Goal: Information Seeking & Learning: Learn about a topic

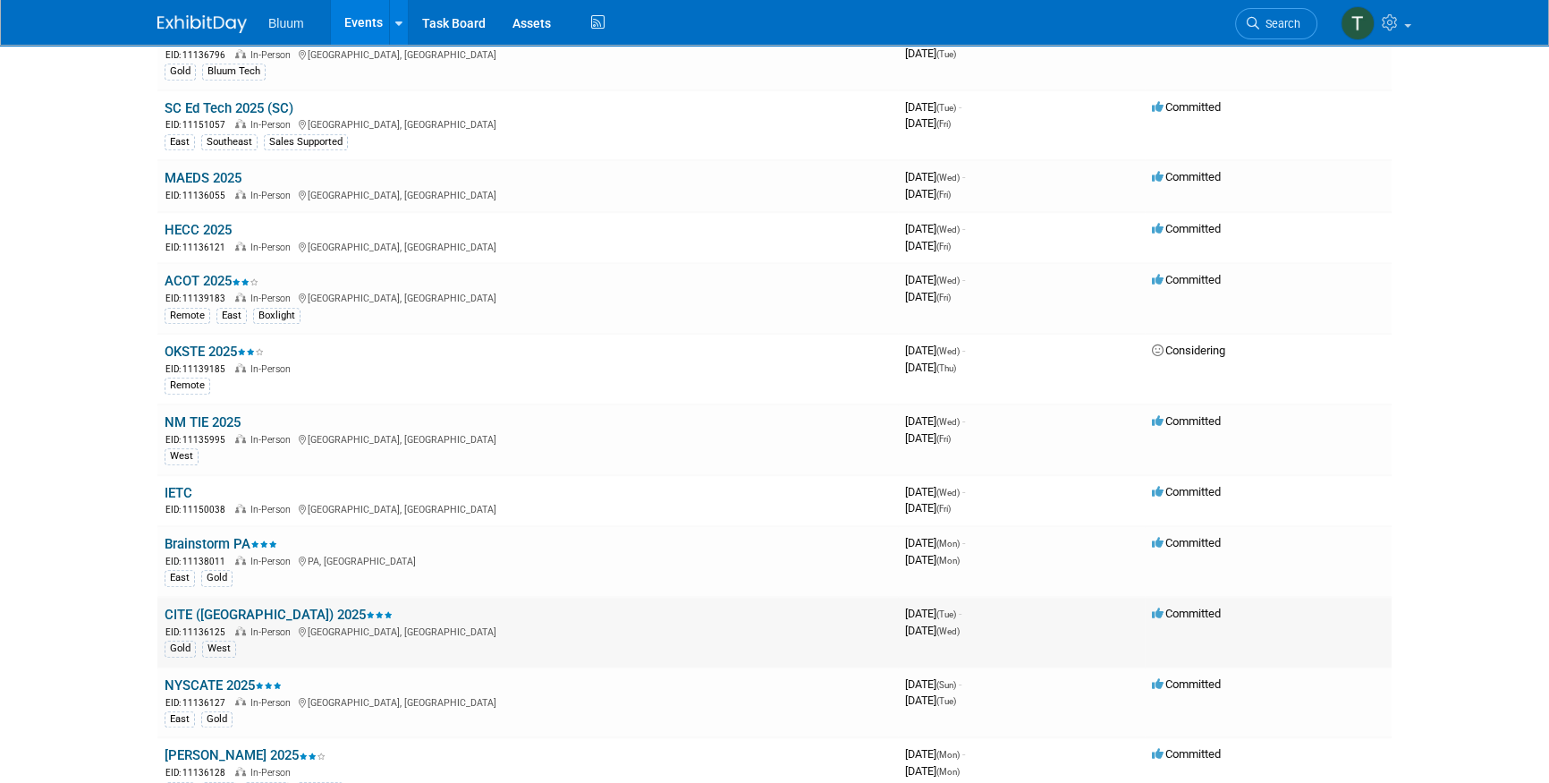
scroll to position [1219, 0]
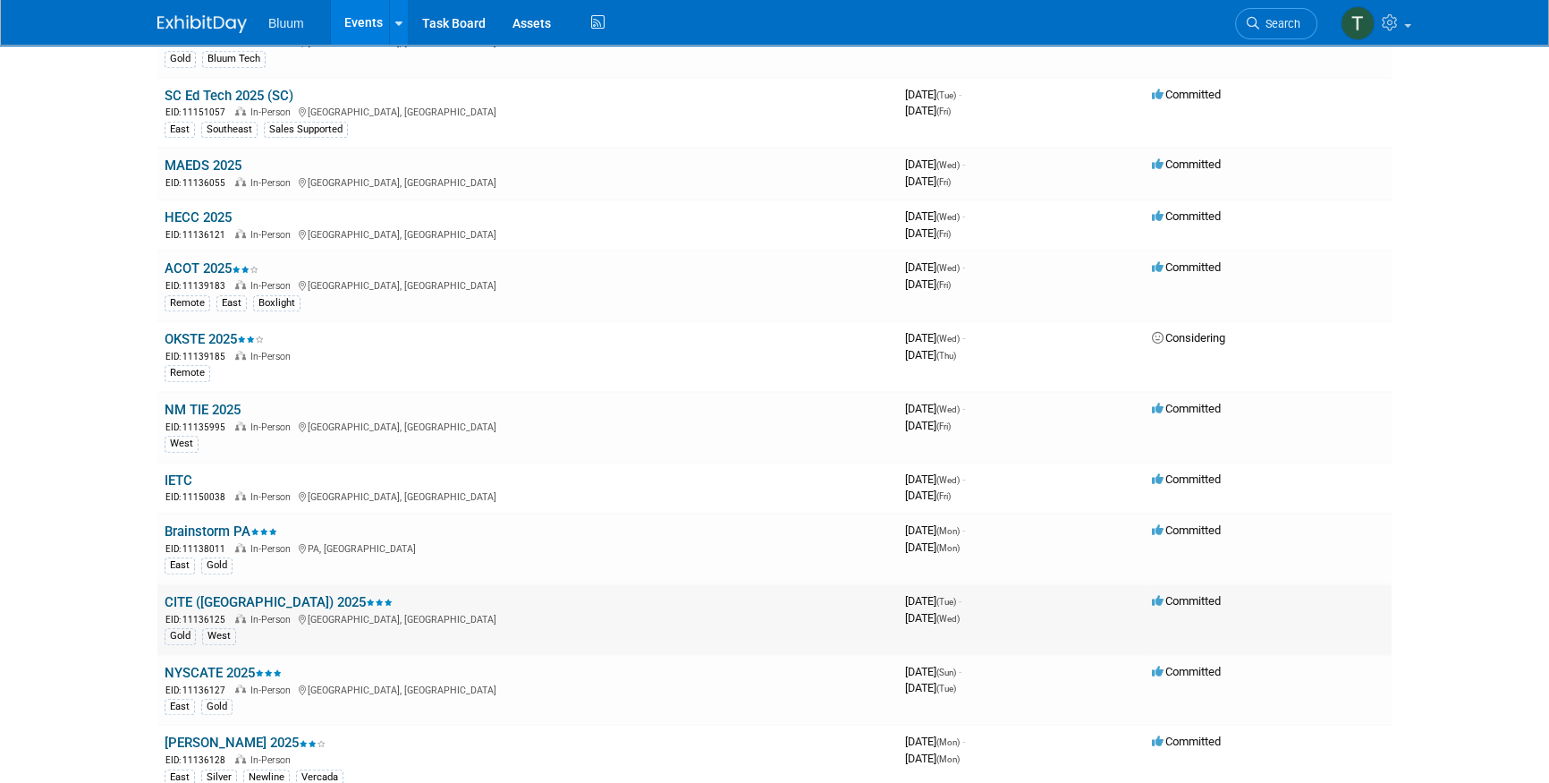
click at [227, 594] on link "CITE ([GEOGRAPHIC_DATA]) 2025" at bounding box center [279, 602] width 228 height 16
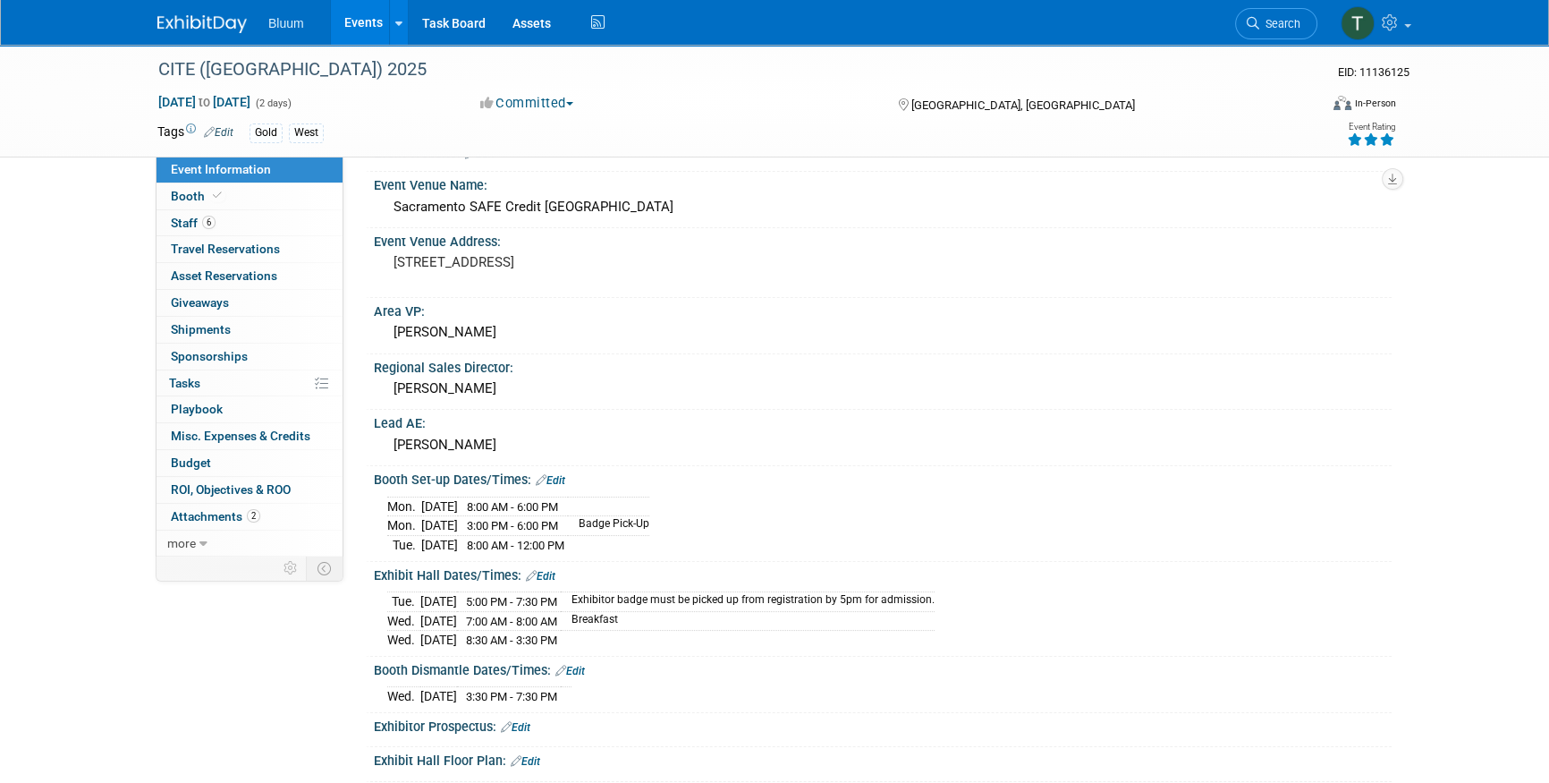
scroll to position [243, 0]
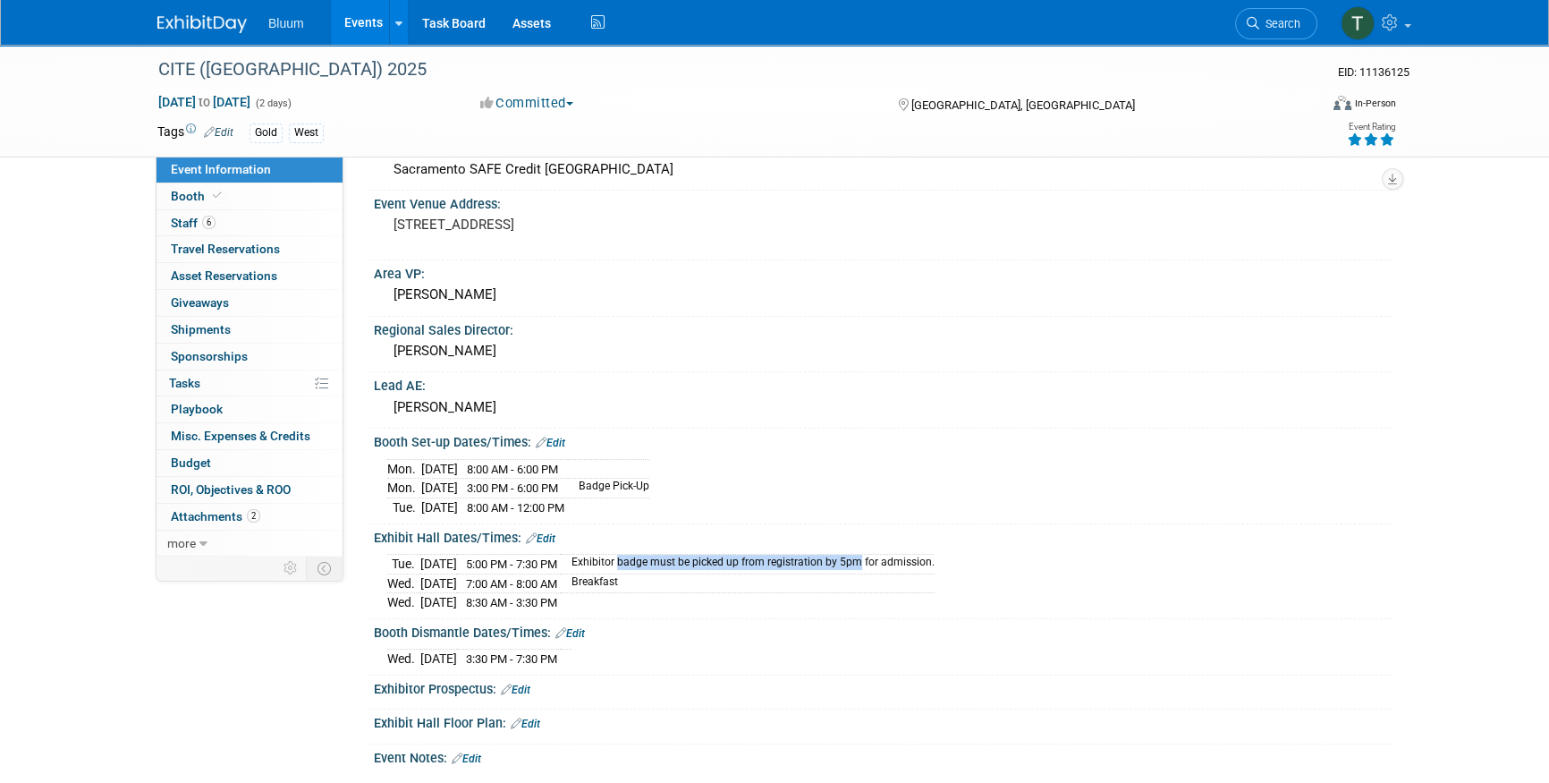
drag, startPoint x: 654, startPoint y: 555, endPoint x: 890, endPoint y: 557, distance: 236.1
click at [890, 557] on td "Exhibitor badge must be picked up from registration by 5pm for admission." at bounding box center [748, 565] width 374 height 20
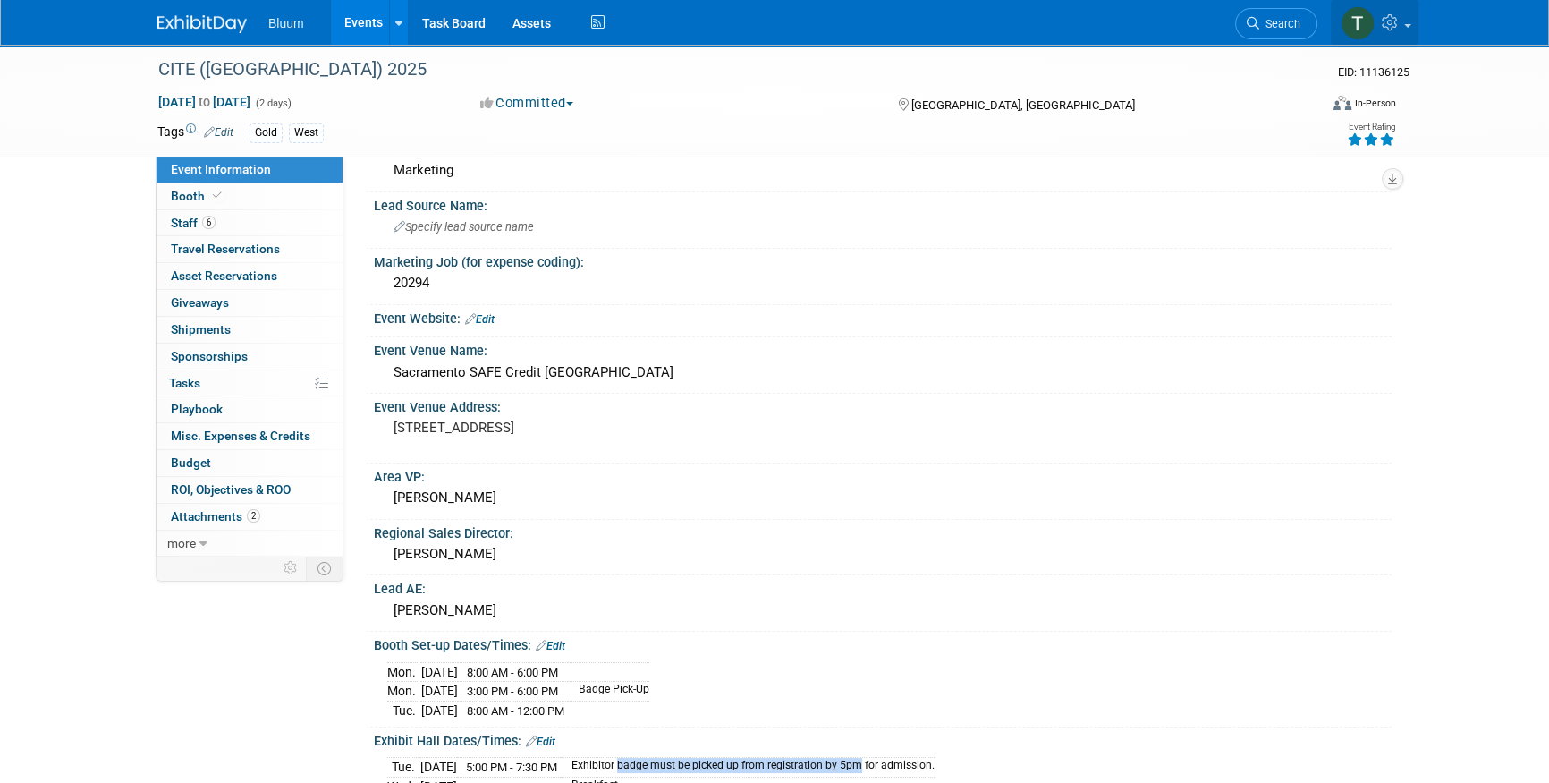
scroll to position [0, 0]
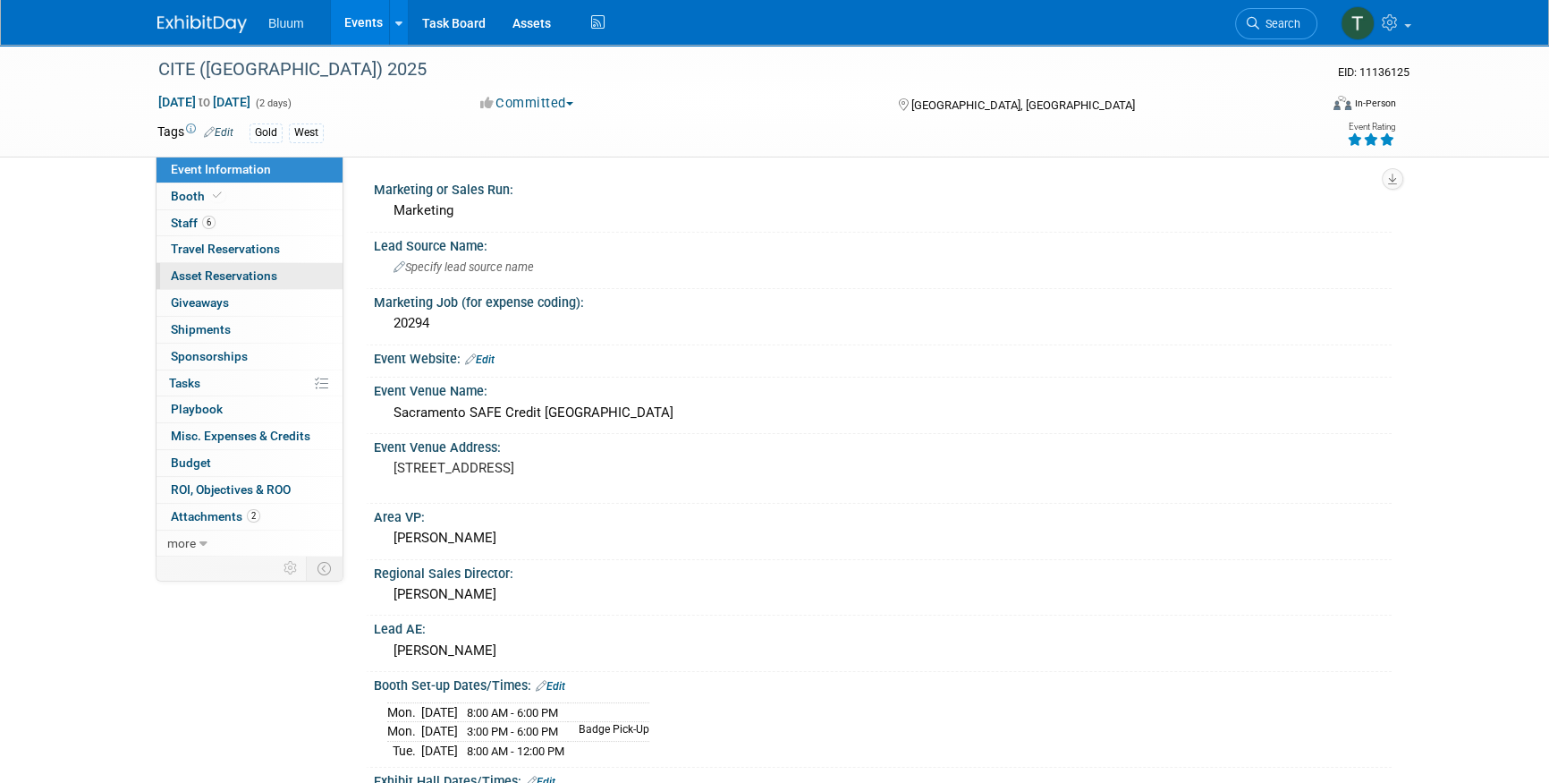
drag, startPoint x: 127, startPoint y: 335, endPoint x: 257, endPoint y: 286, distance: 138.4
click at [127, 334] on div "CITE (CA) 2025 EID: 11136125 Nov 18, 2025 to Nov 19, 2025 (2 days) Nov 18, 2025…" at bounding box center [774, 705] width 1549 height 1321
click at [14, 207] on div "CITE (CA) 2025 EID: 11136125 Nov 18, 2025 to Nov 19, 2025 (2 days) Nov 18, 2025…" at bounding box center [774, 705] width 1549 height 1321
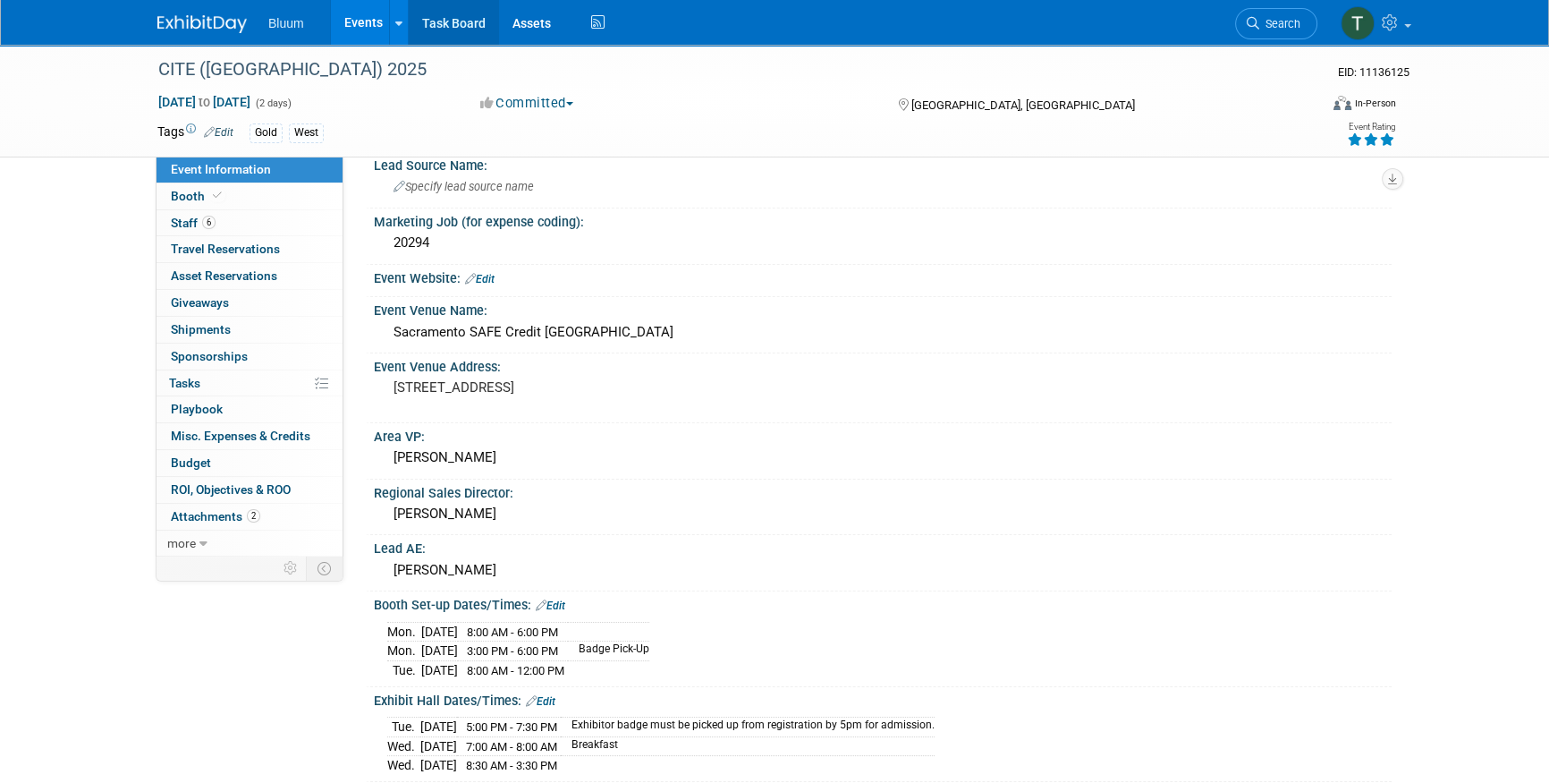
scroll to position [80, 0]
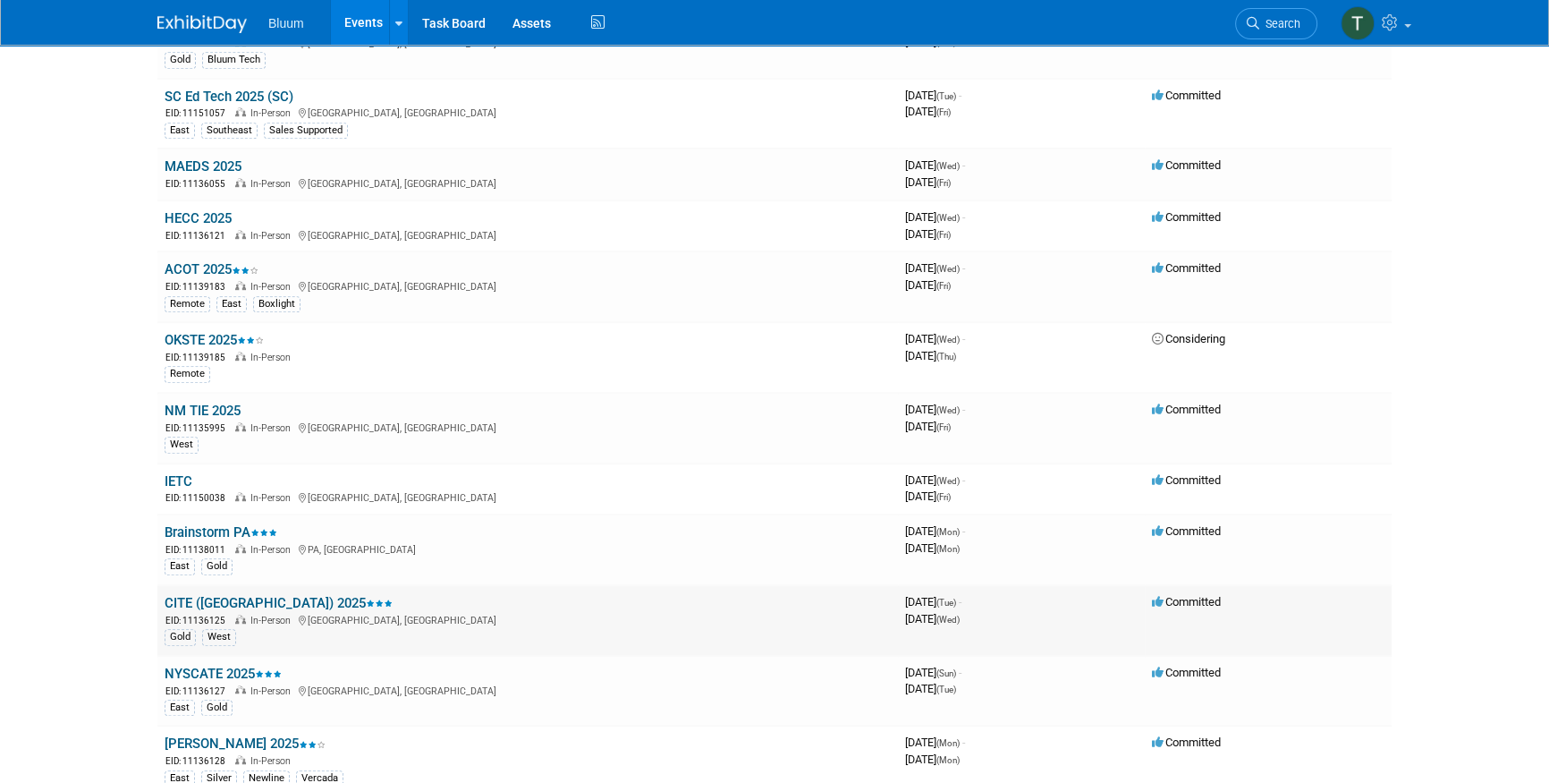
scroll to position [1219, 0]
click at [233, 599] on link "CITE ([GEOGRAPHIC_DATA]) 2025" at bounding box center [279, 602] width 228 height 16
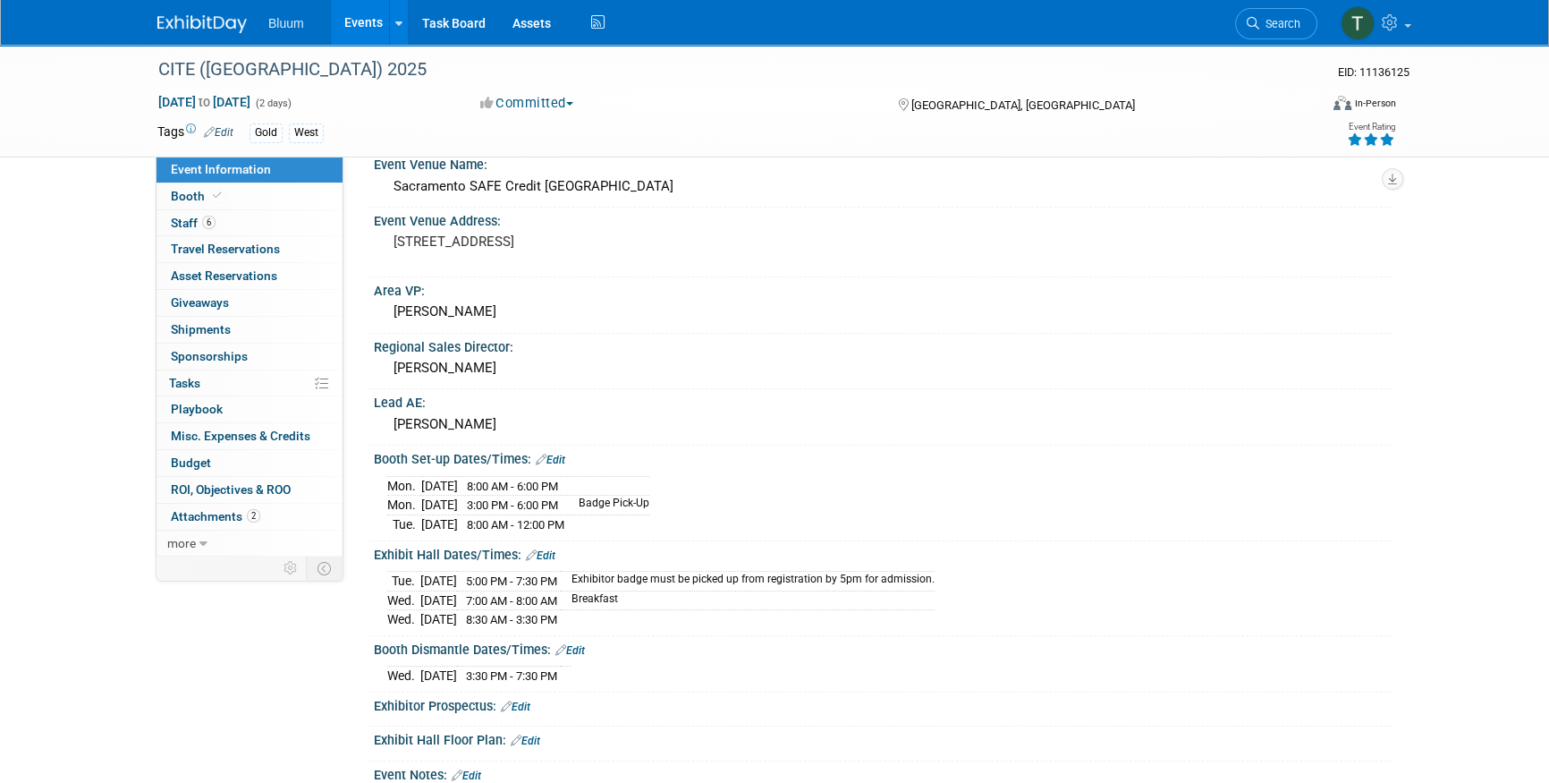
scroll to position [243, 0]
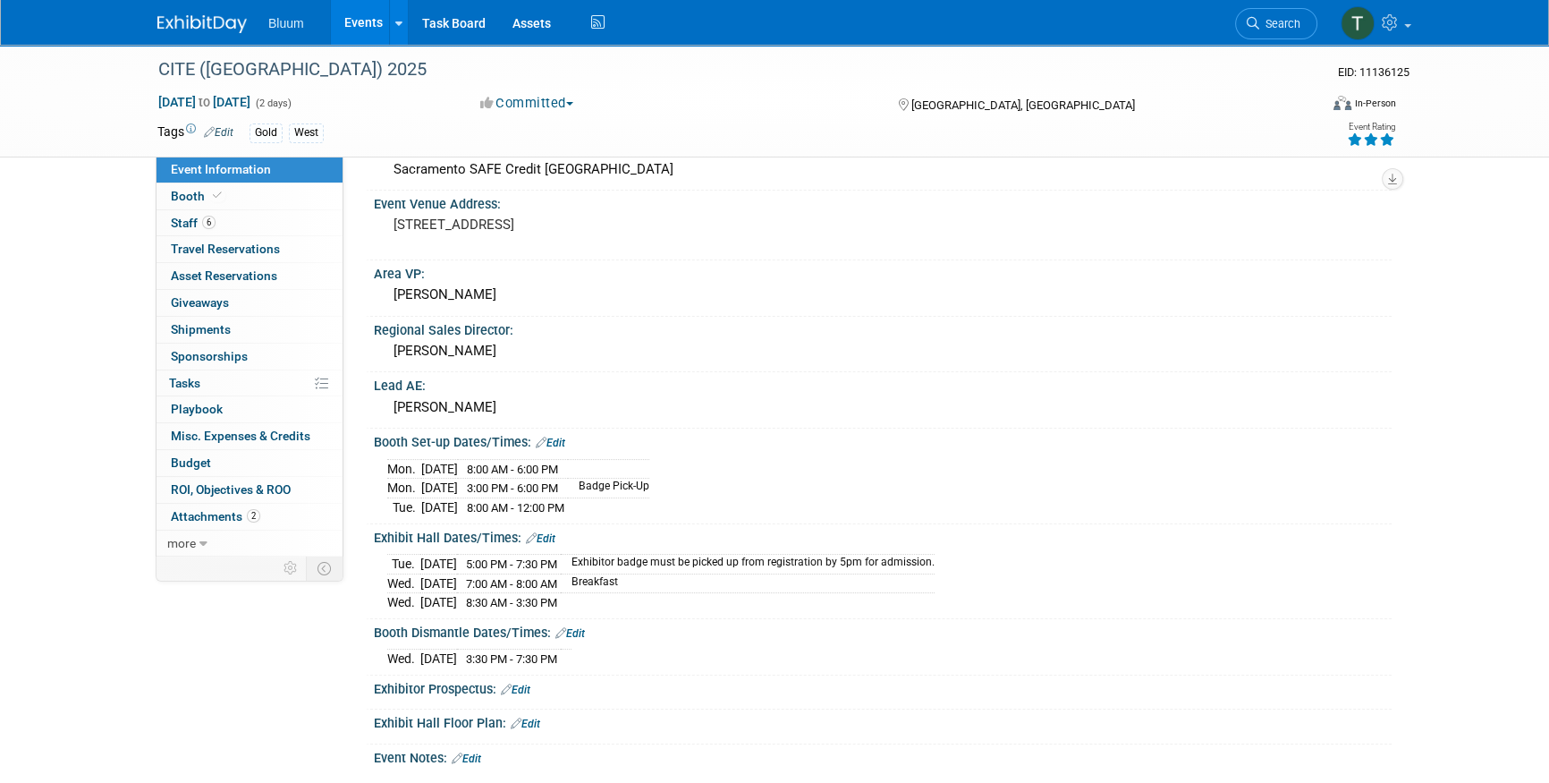
click at [454, 479] on td "Nov 17, 2025" at bounding box center [439, 489] width 37 height 20
click at [617, 479] on td "Badge Pick-Up" at bounding box center [608, 489] width 81 height 20
click at [458, 483] on td "Nov 17, 2025" at bounding box center [439, 489] width 37 height 20
click at [558, 481] on span "3:00 PM - 6:00 PM" at bounding box center [512, 487] width 91 height 13
drag, startPoint x: 537, startPoint y: 322, endPoint x: 510, endPoint y: 318, distance: 27.1
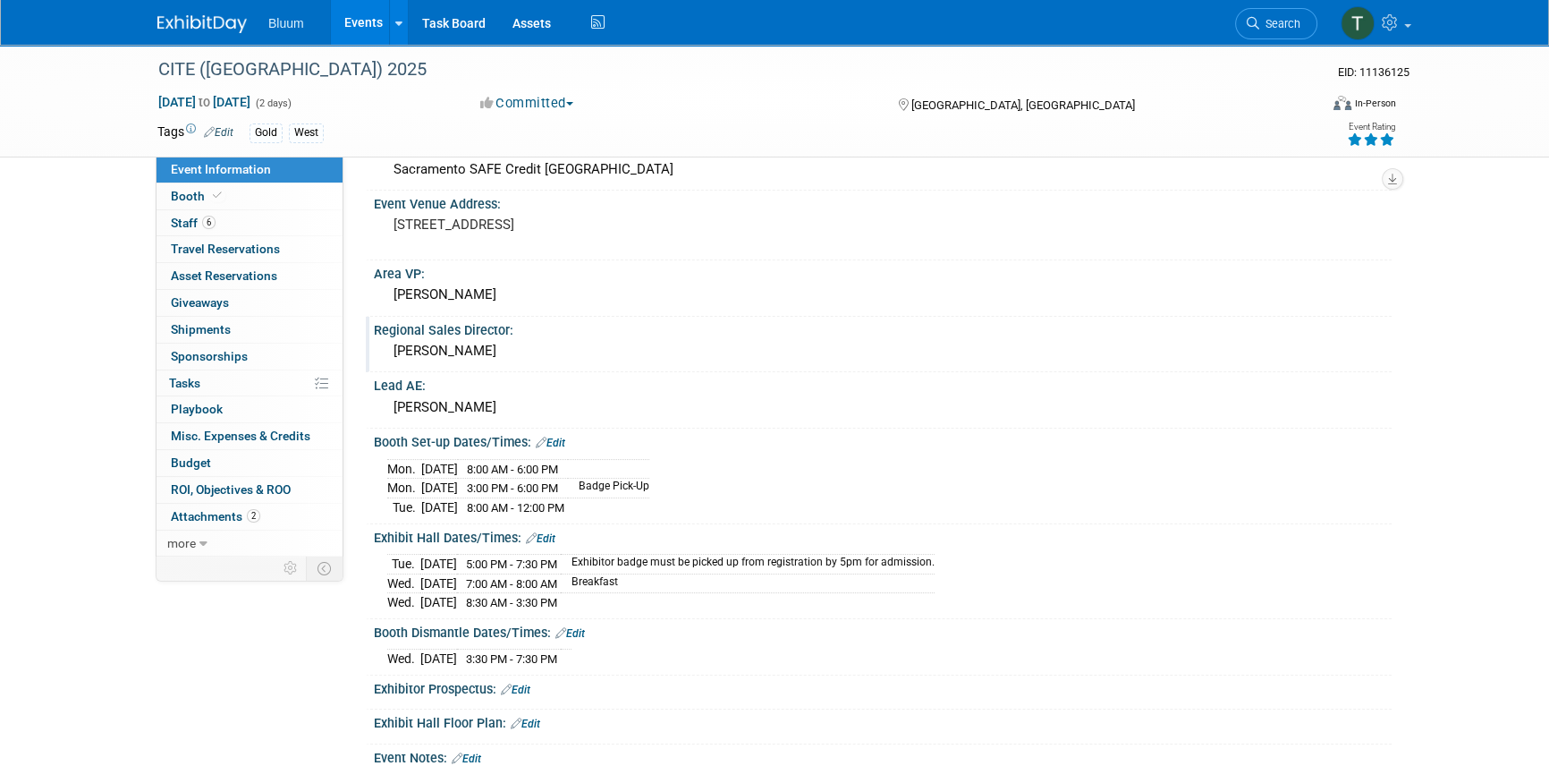
click at [519, 322] on div "Regional Sales Director:" at bounding box center [883, 328] width 1018 height 22
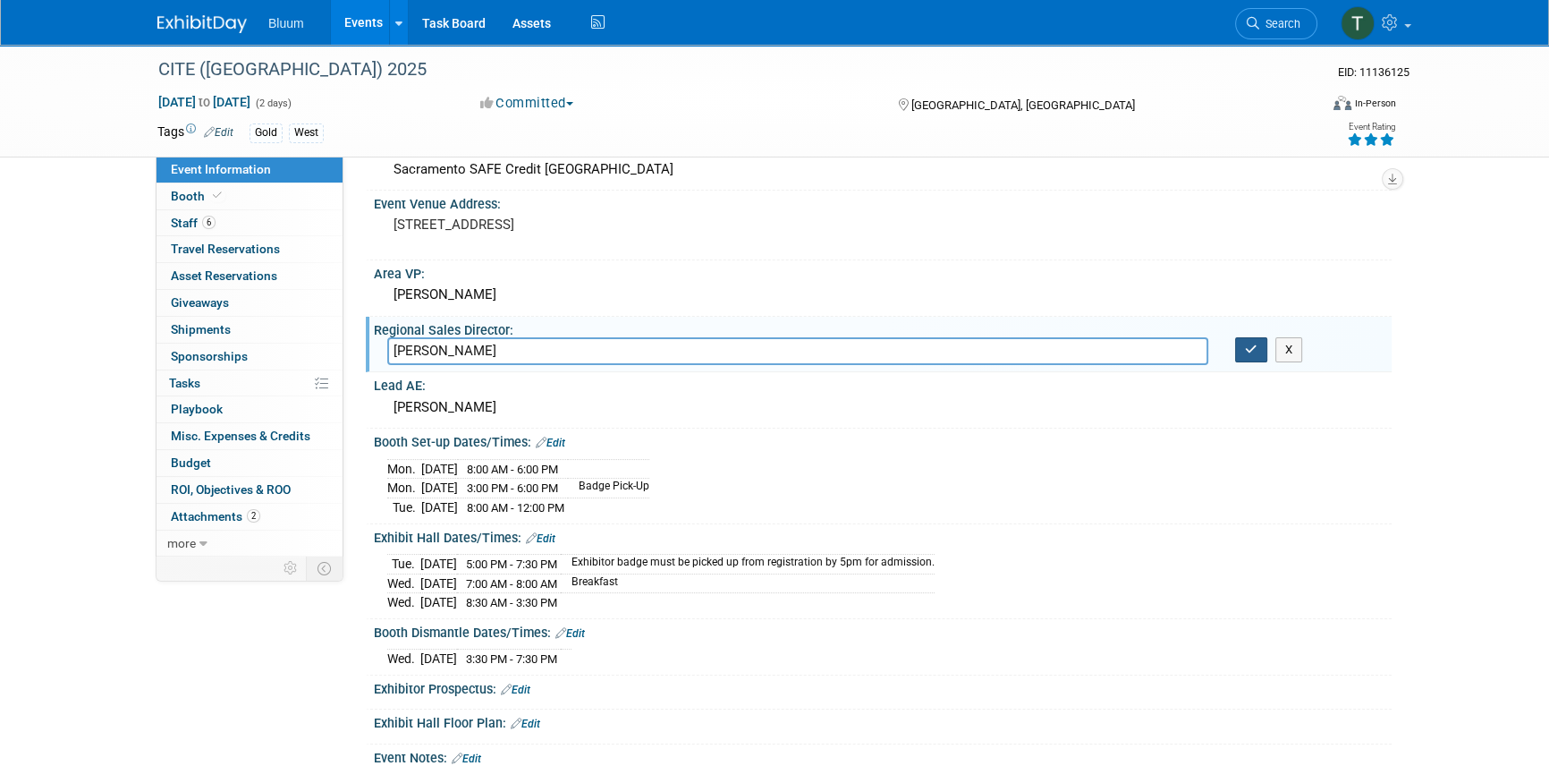
click at [1251, 337] on button "button" at bounding box center [1251, 349] width 32 height 25
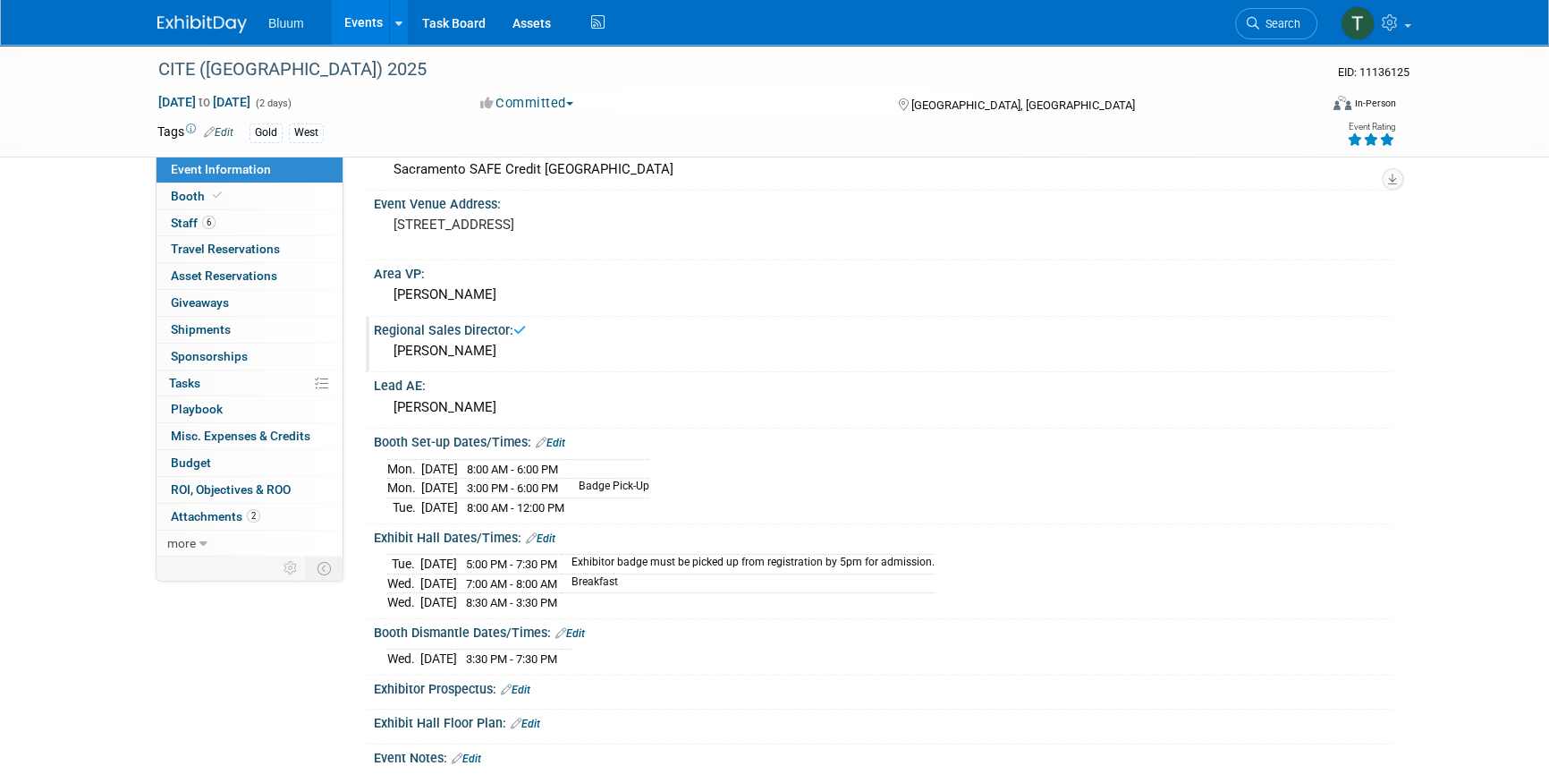
click at [1414, 322] on div "CITE (CA) 2025 EID: 11136125 Nov 18, 2025 to Nov 19, 2025 (2 days) Nov 18, 2025…" at bounding box center [774, 461] width 1549 height 1321
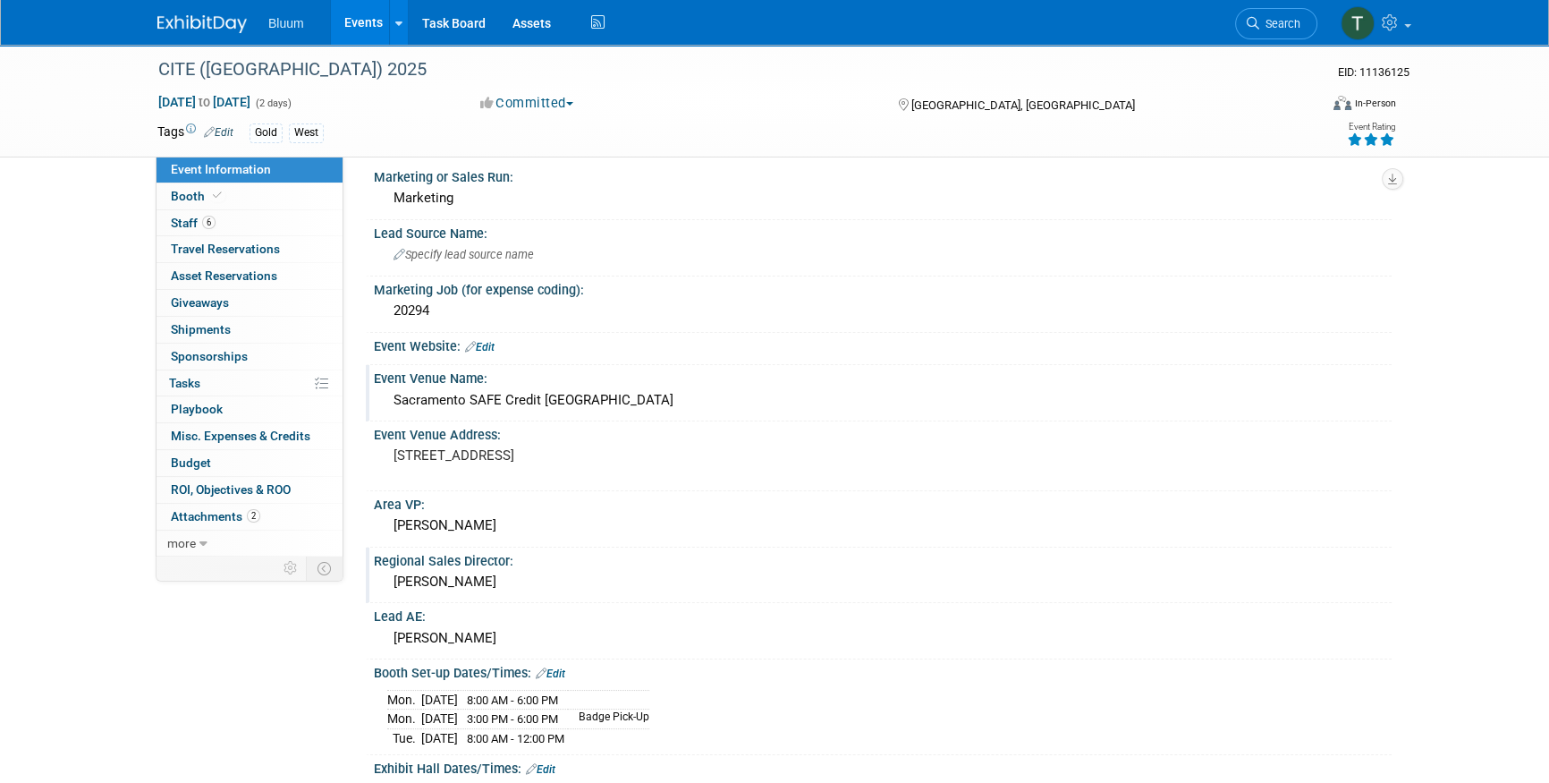
scroll to position [0, 0]
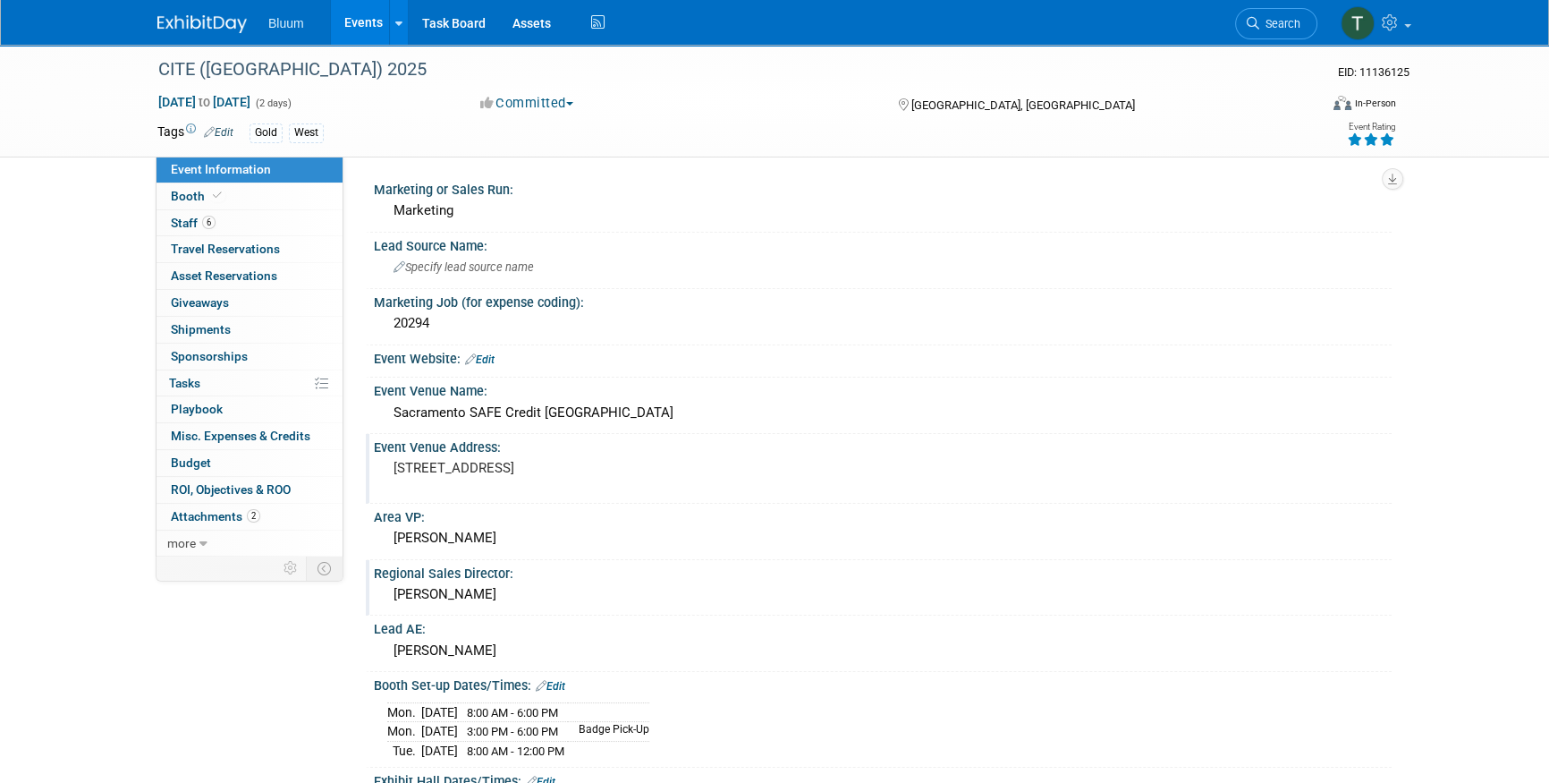
click at [455, 466] on pre "1401 K St, Sacramento, CA 95814" at bounding box center [586, 468] width 385 height 16
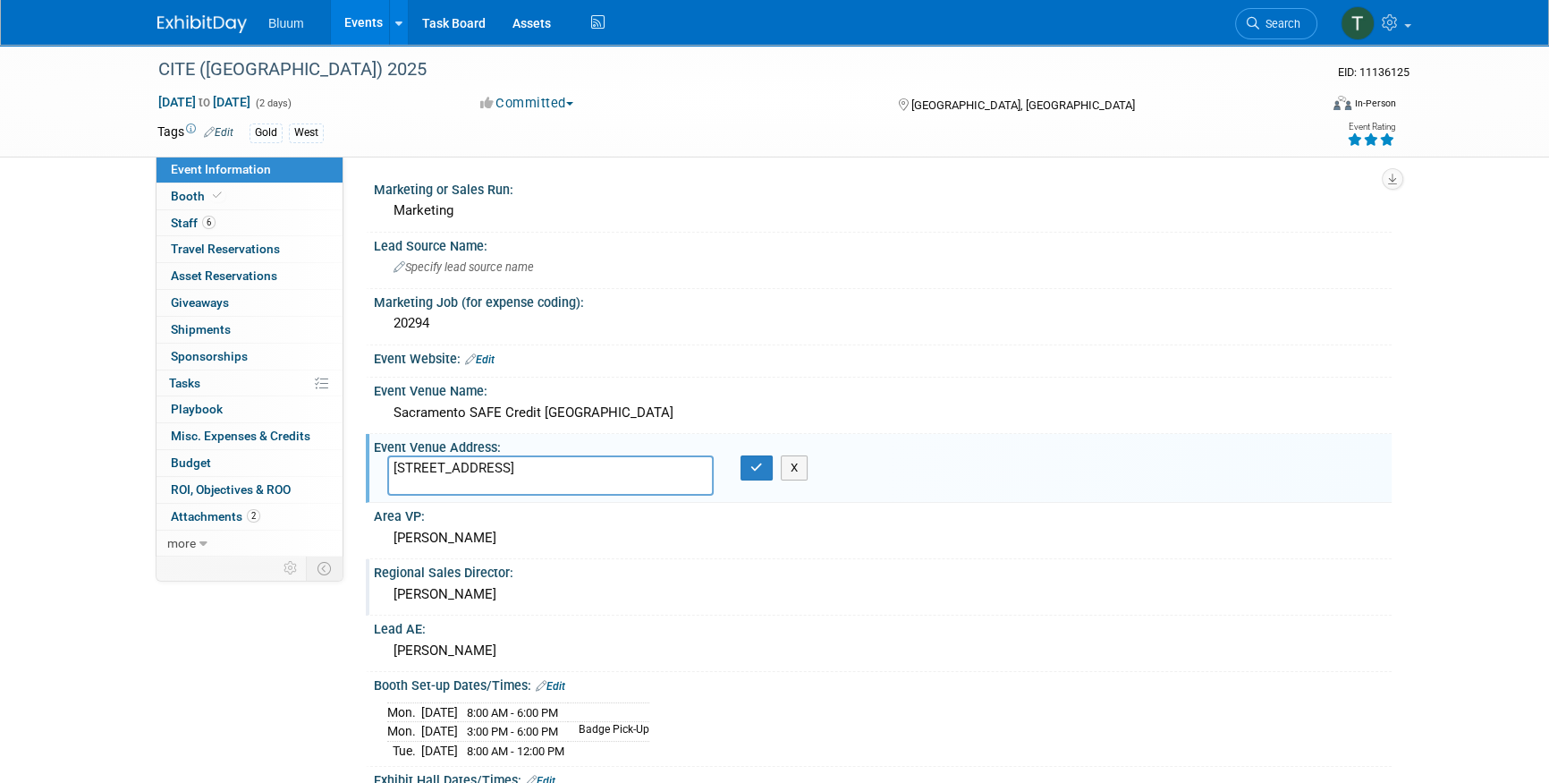
click at [456, 456] on textarea "1401 K St, Sacramento, CA 95814" at bounding box center [550, 475] width 326 height 41
type textarea "1401 K St, Sacramento, CA 95814"
click at [757, 462] on icon "button" at bounding box center [756, 468] width 13 height 12
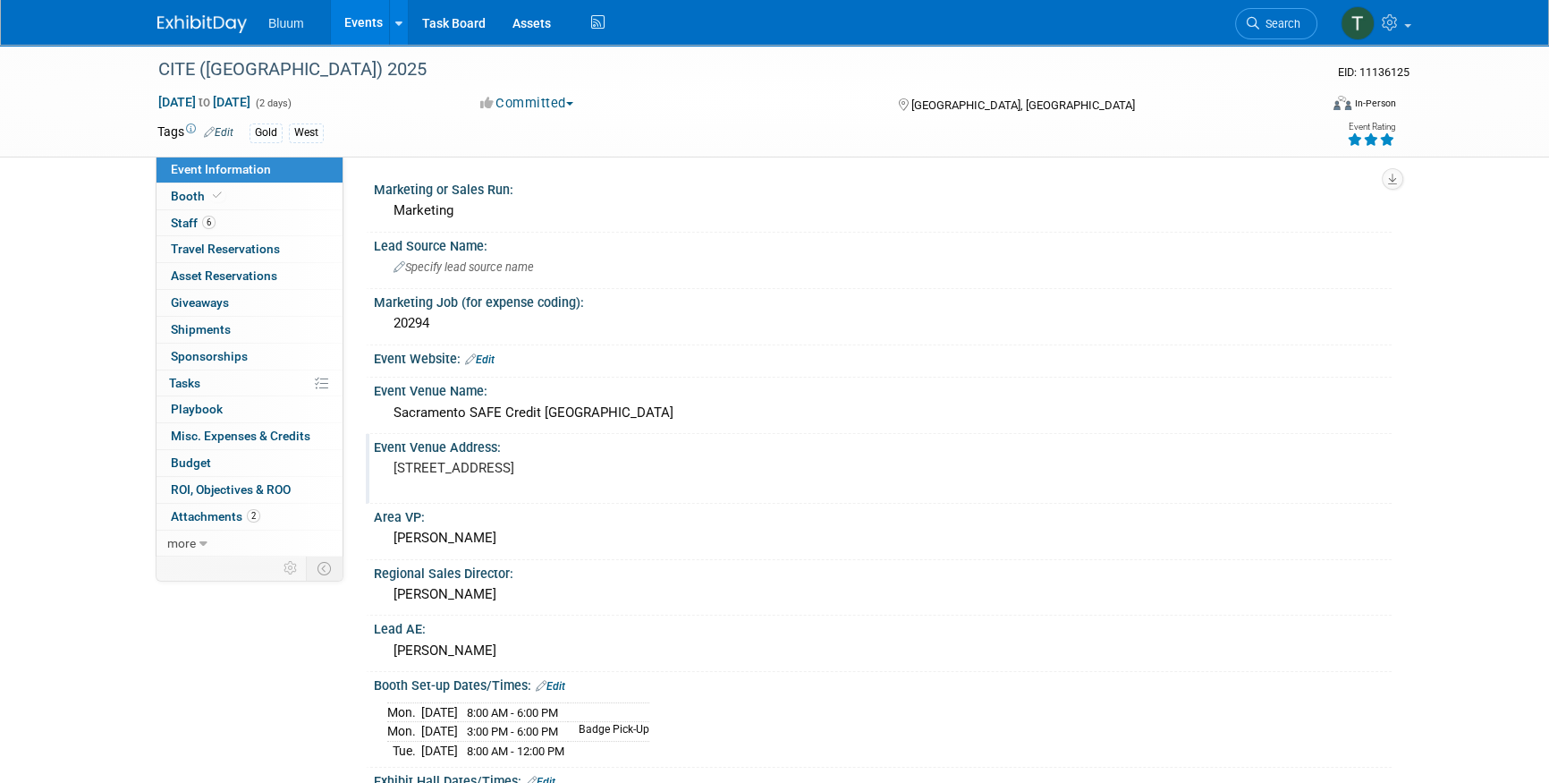
click at [726, 131] on div "Gold West" at bounding box center [718, 133] width 936 height 20
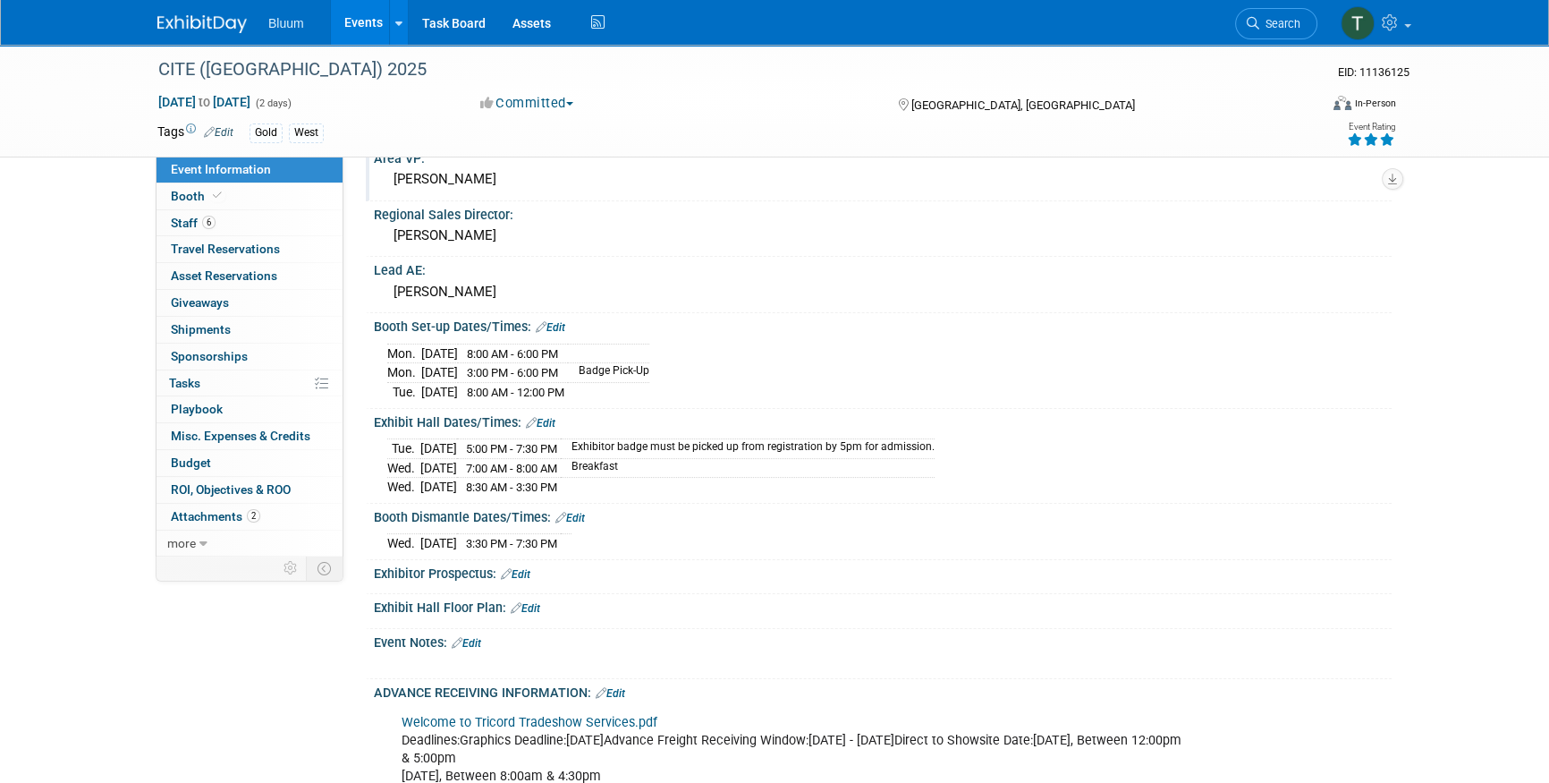
scroll to position [406, 0]
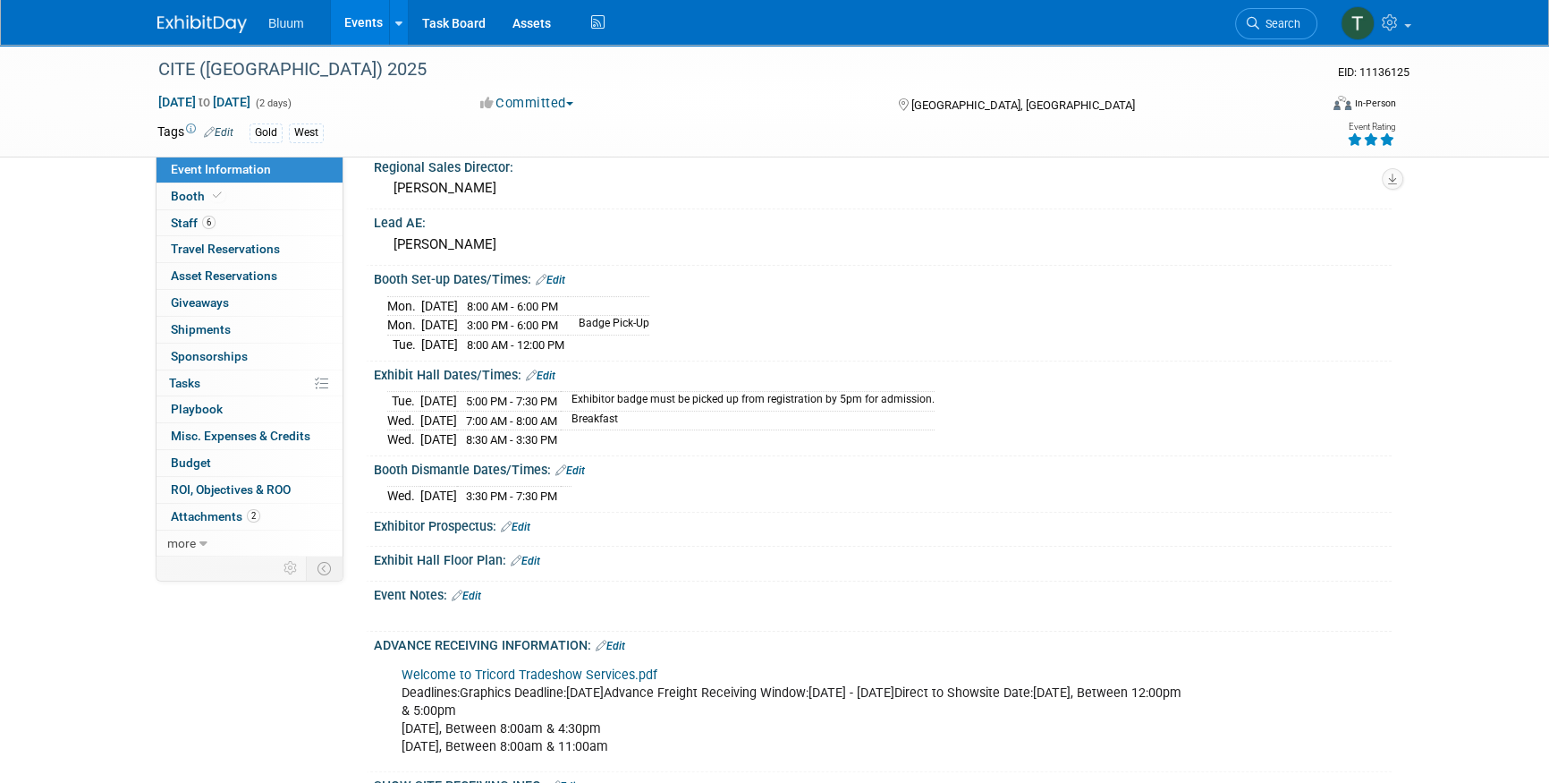
click at [104, 214] on div "CITE (CA) 2025 EID: 11136125 Nov 18, 2025 to Nov 19, 2025 (2 days) Nov 18, 2025…" at bounding box center [774, 299] width 1549 height 1321
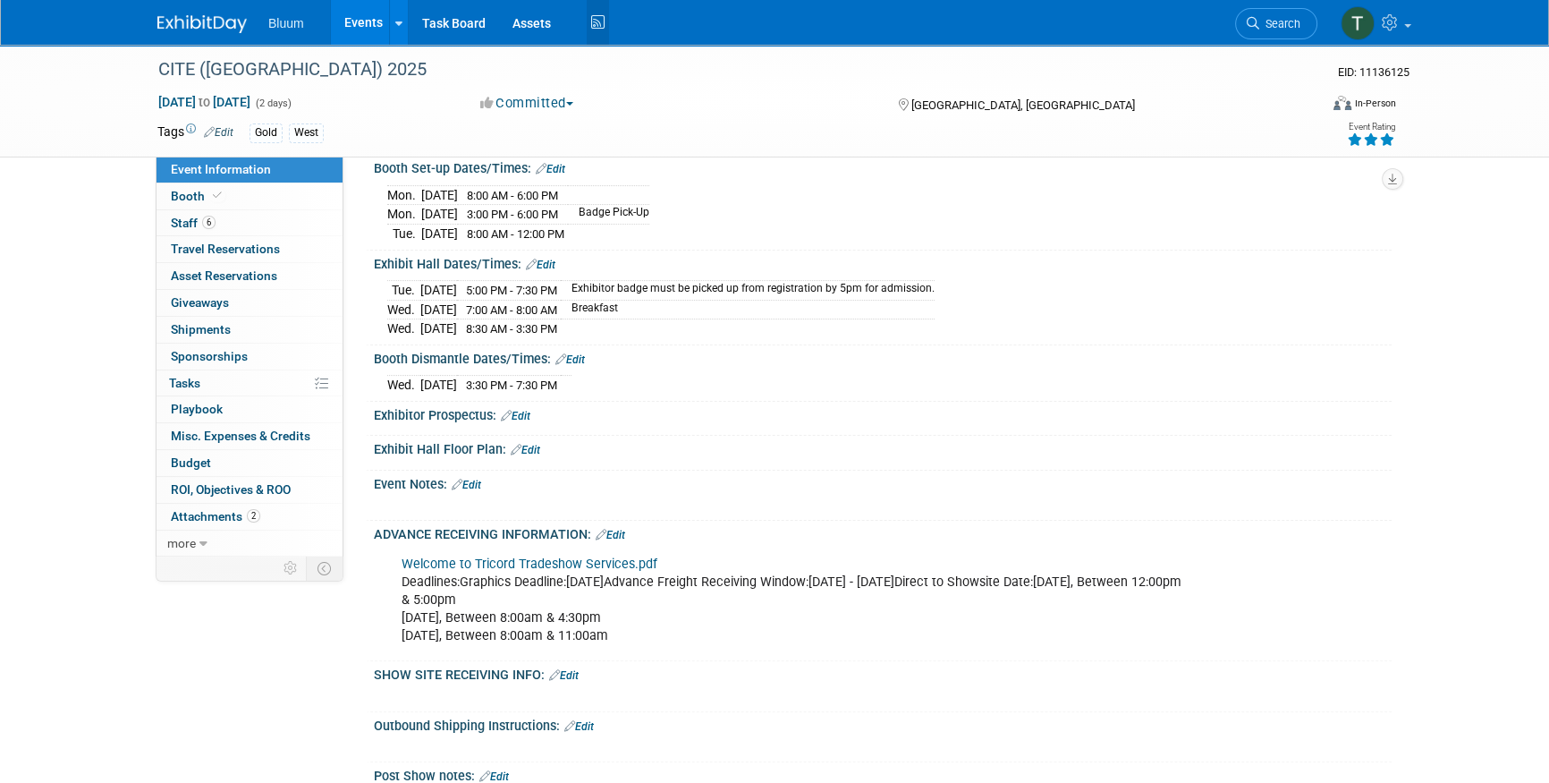
scroll to position [487, 0]
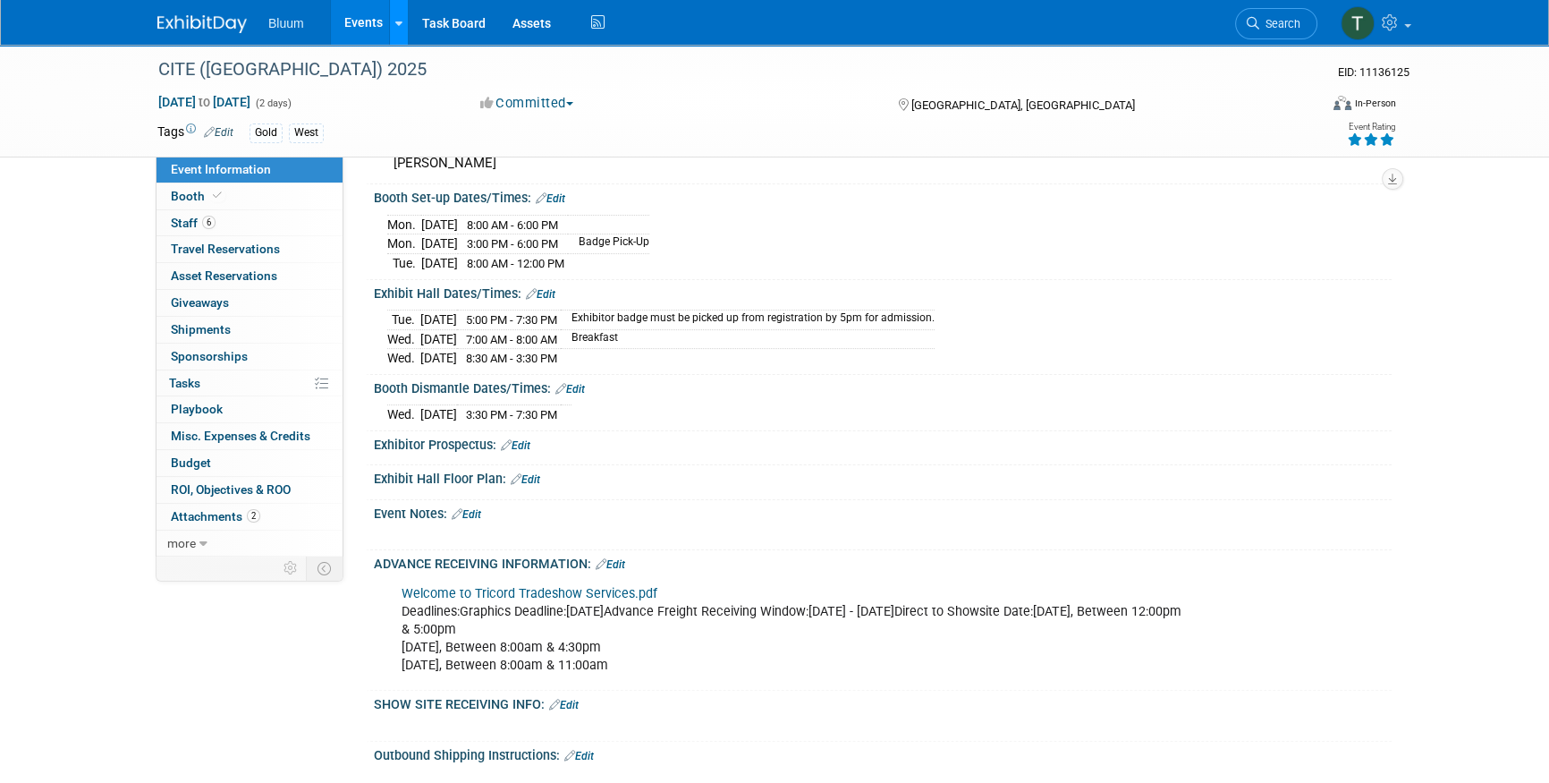
click at [389, 19] on link at bounding box center [398, 22] width 19 height 45
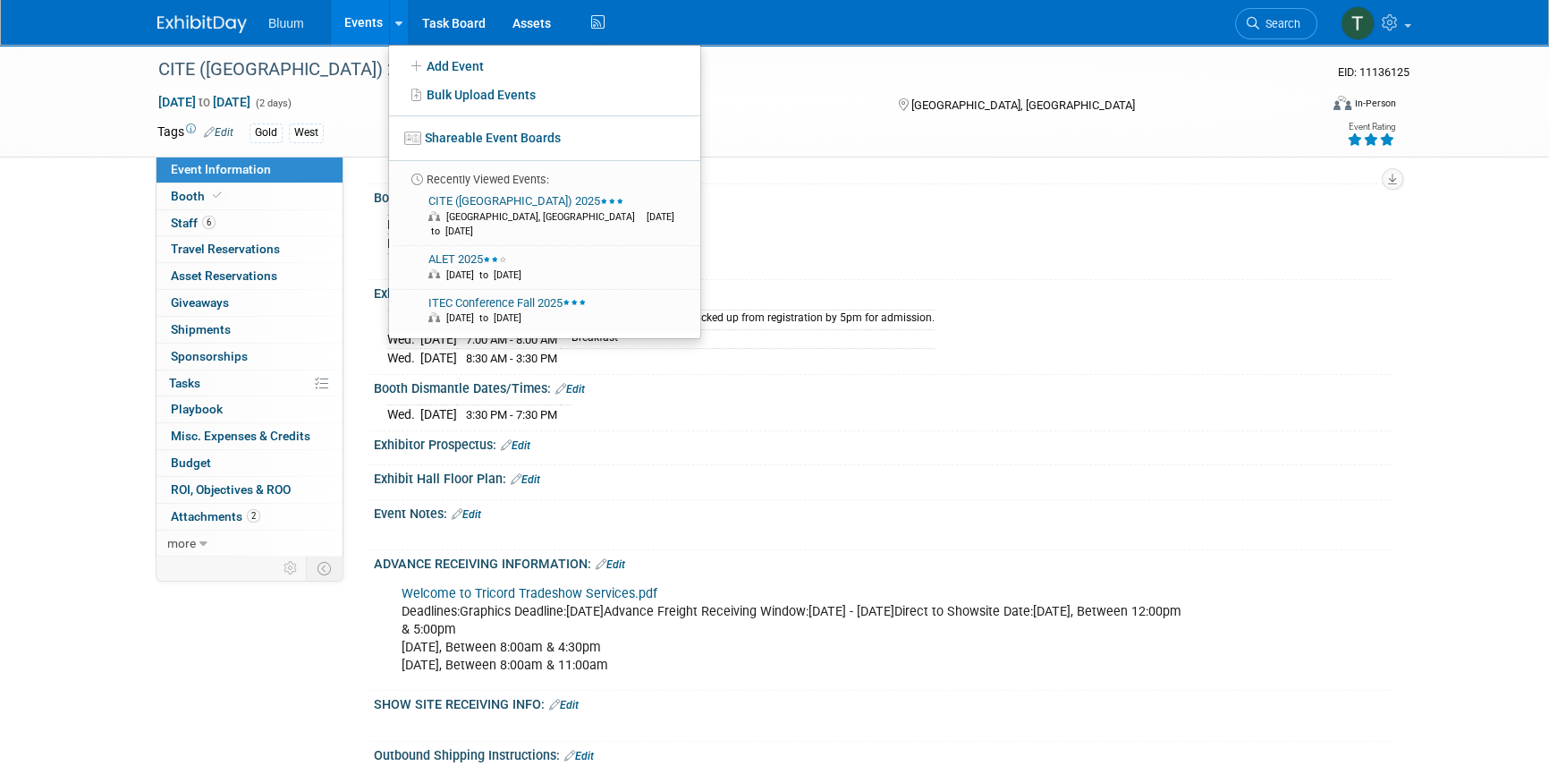
click at [372, 21] on link "Events" at bounding box center [363, 22] width 65 height 45
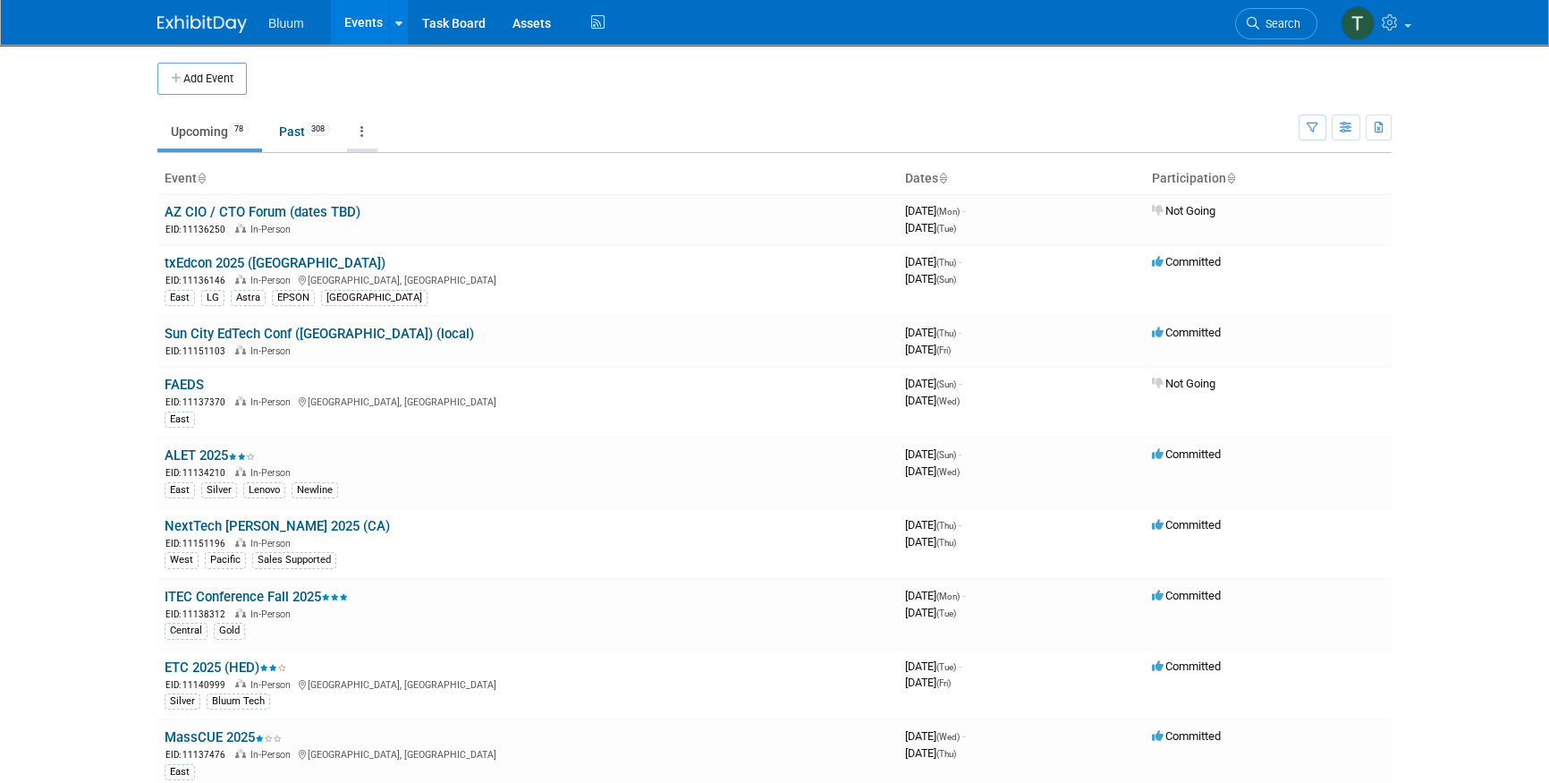
click at [364, 126] on link at bounding box center [362, 131] width 30 height 34
click at [436, 223] on span "Events grouped by year" at bounding box center [418, 221] width 106 height 14
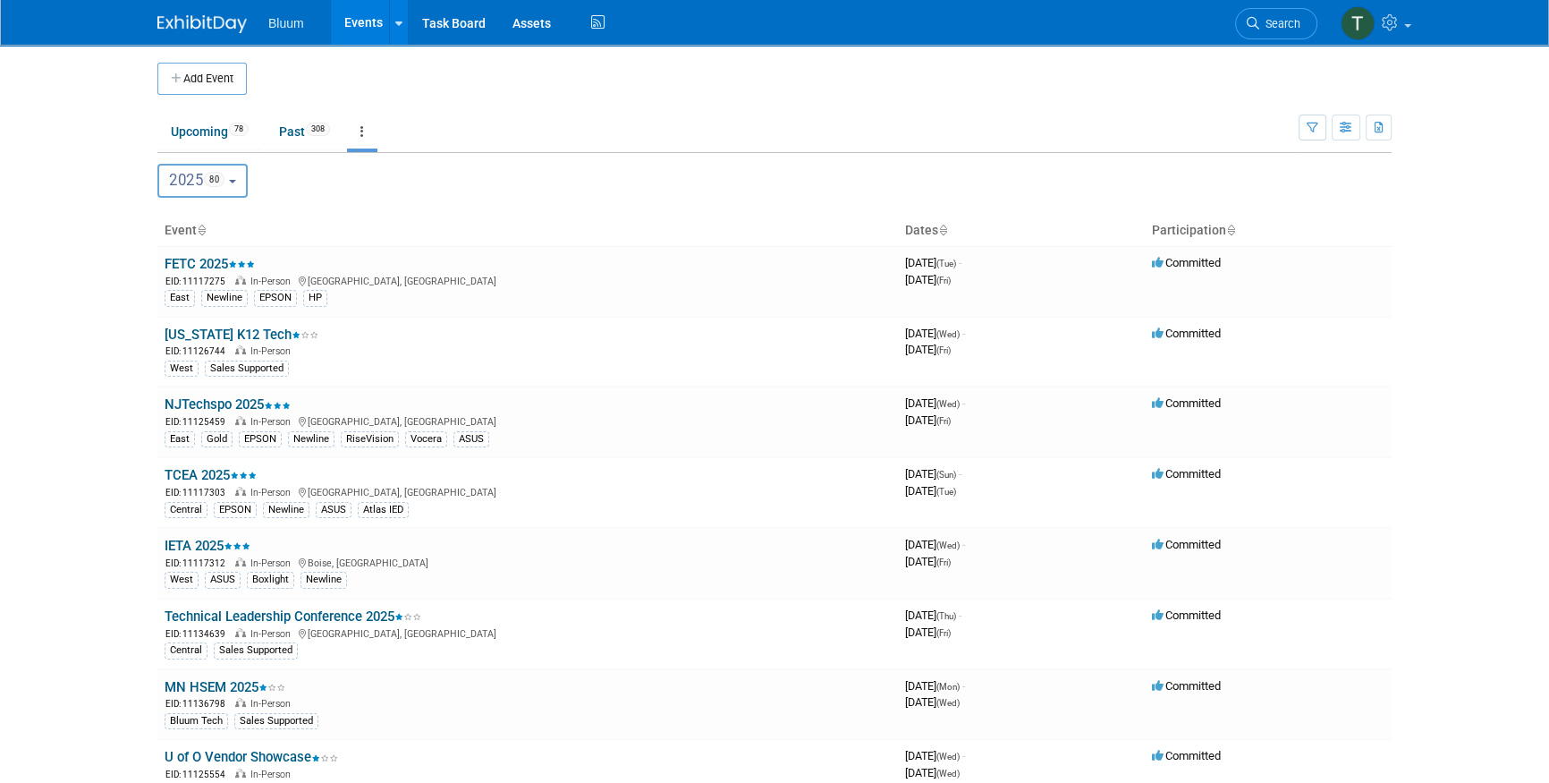
click at [236, 178] on button "2025 80" at bounding box center [202, 181] width 90 height 34
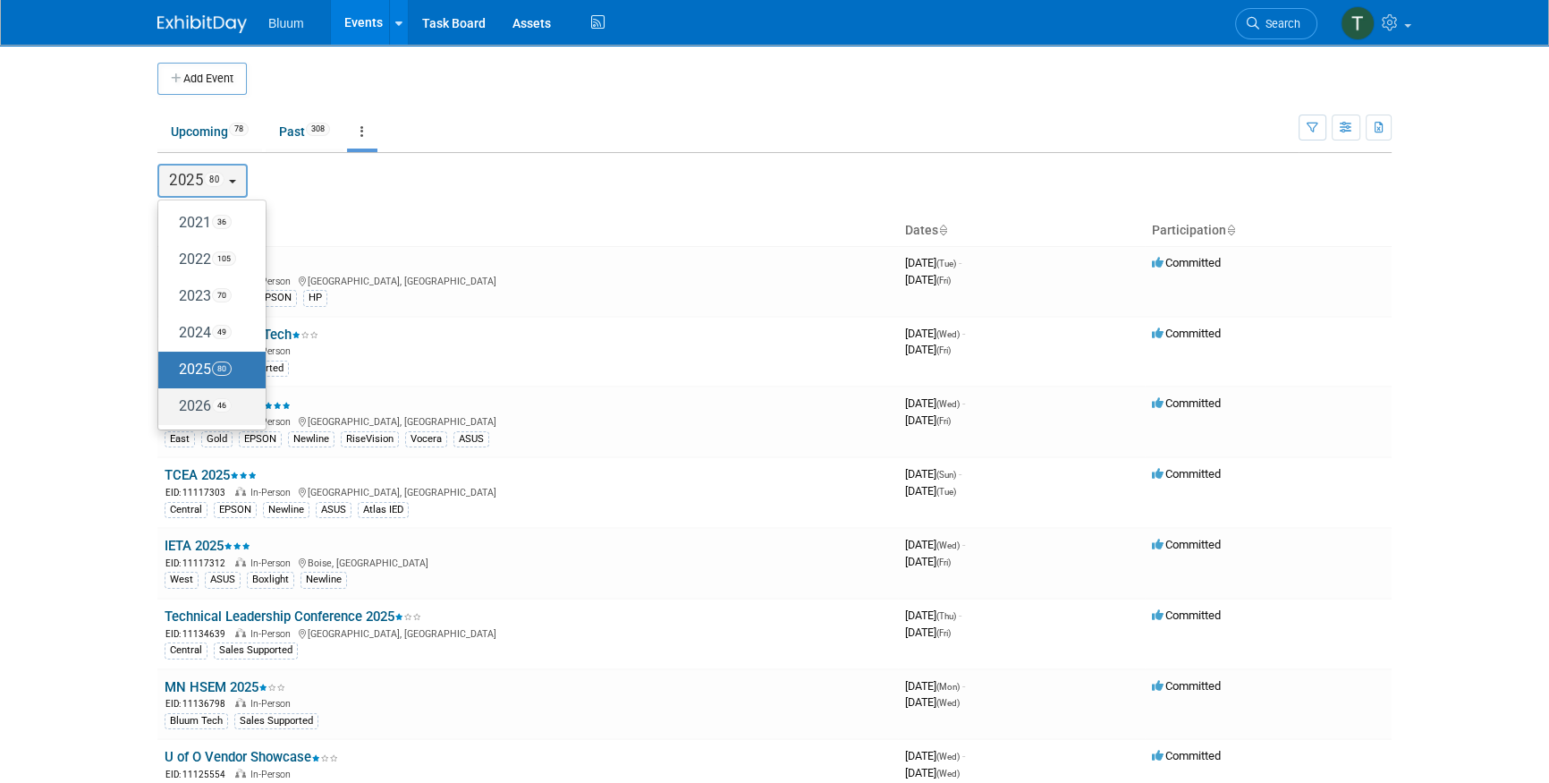
click at [221, 400] on span "46" at bounding box center [222, 405] width 20 height 14
click at [173, 400] on input "2026 46" at bounding box center [167, 406] width 12 height 12
select select "2026"
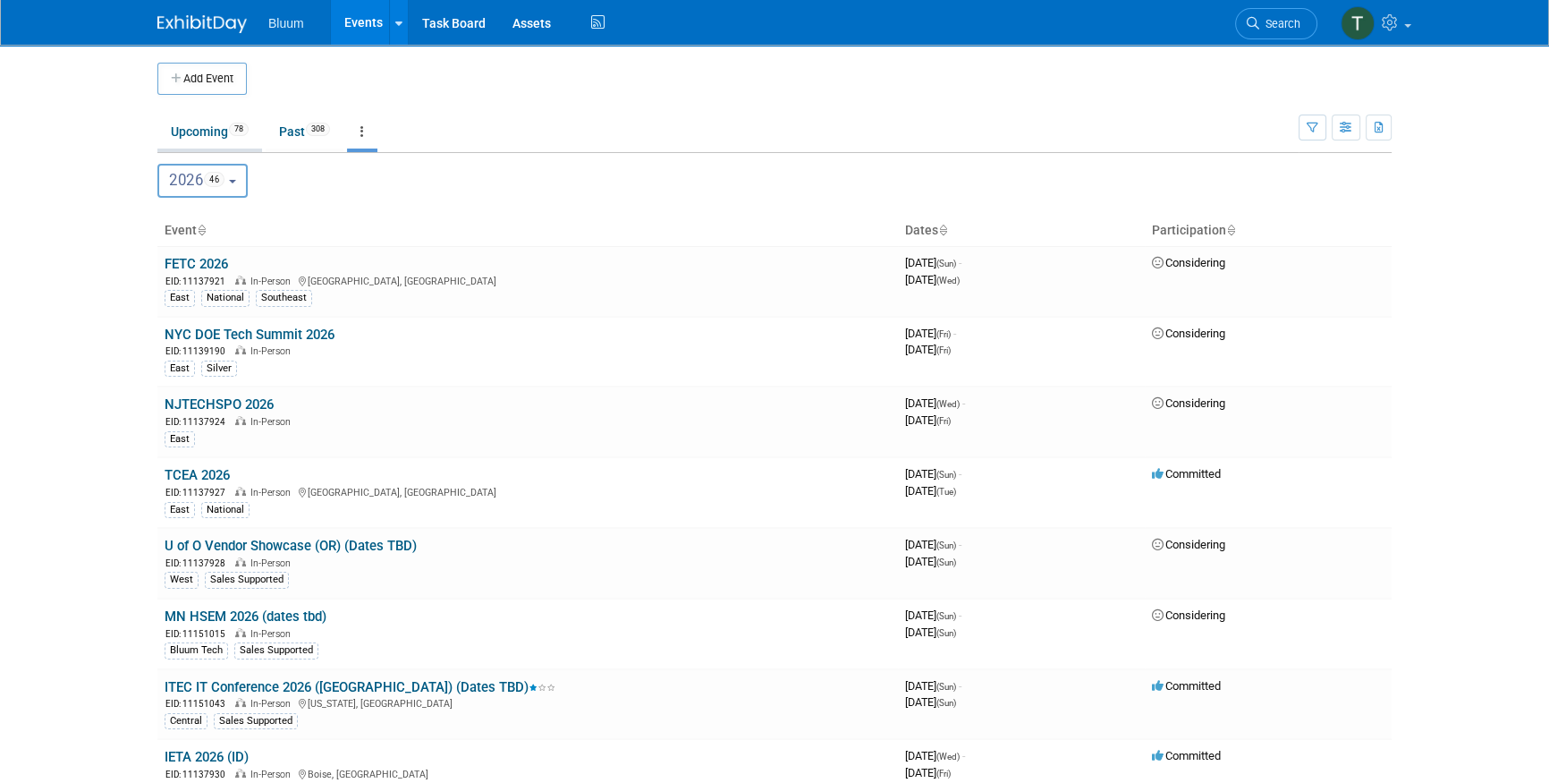
click at [204, 136] on link "Upcoming 78" at bounding box center [209, 131] width 105 height 34
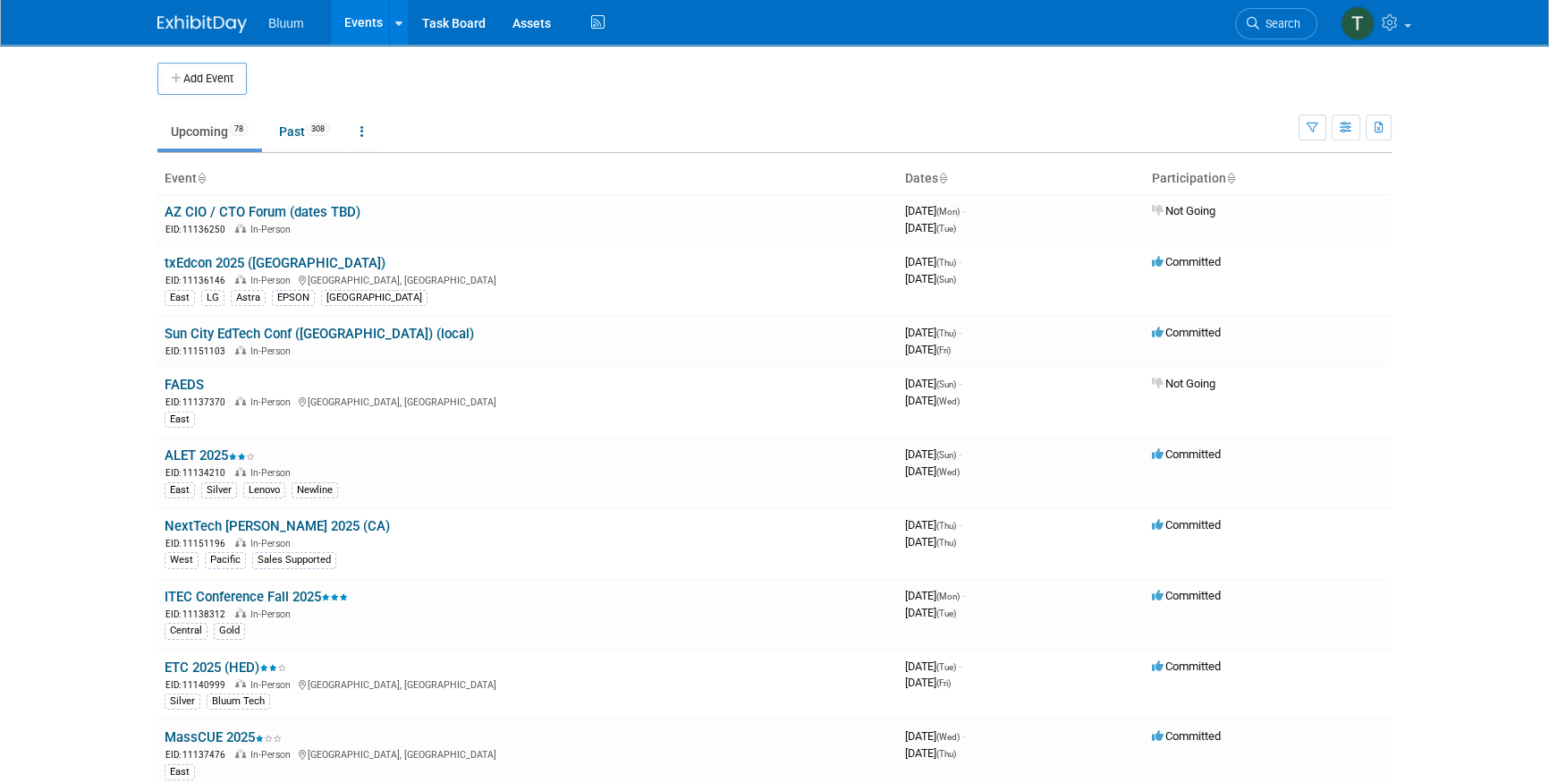
click at [480, 103] on td "Upcoming 78 Past 308 All Events 386 Past and Upcoming Grouped Annually Events g…" at bounding box center [727, 124] width 1141 height 58
click at [89, 189] on body "Bluum Events Add Event Bulk Upload Events Shareable Event Boards Recently Viewe…" at bounding box center [774, 391] width 1549 height 783
click at [612, 114] on ul "Upcoming 78 Past 308 All Events 386 Past and Upcoming Grouped Annually Events g…" at bounding box center [727, 133] width 1141 height 40
